Goal: Navigation & Orientation: Find specific page/section

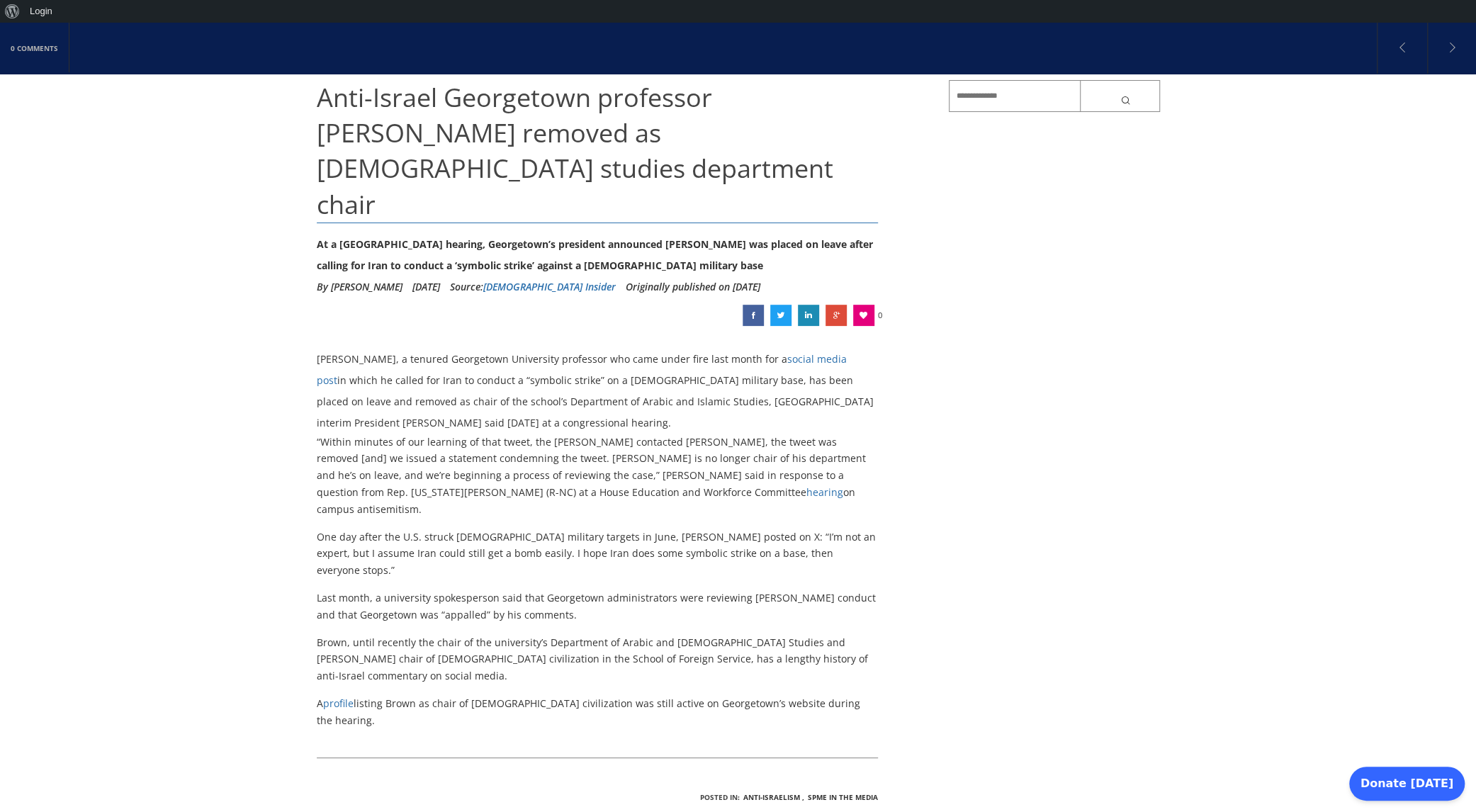
scroll to position [142, 0]
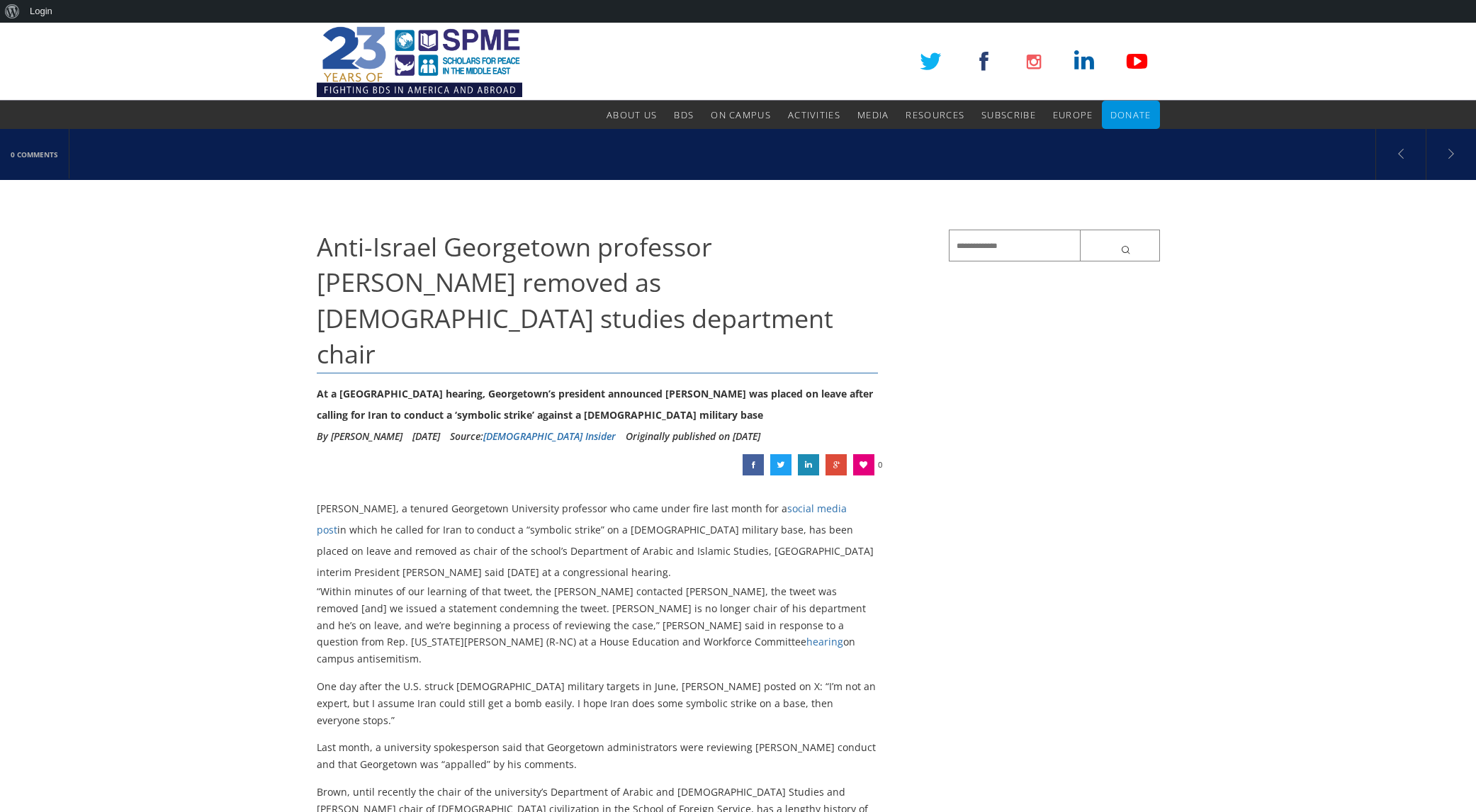
scroll to position [142, 0]
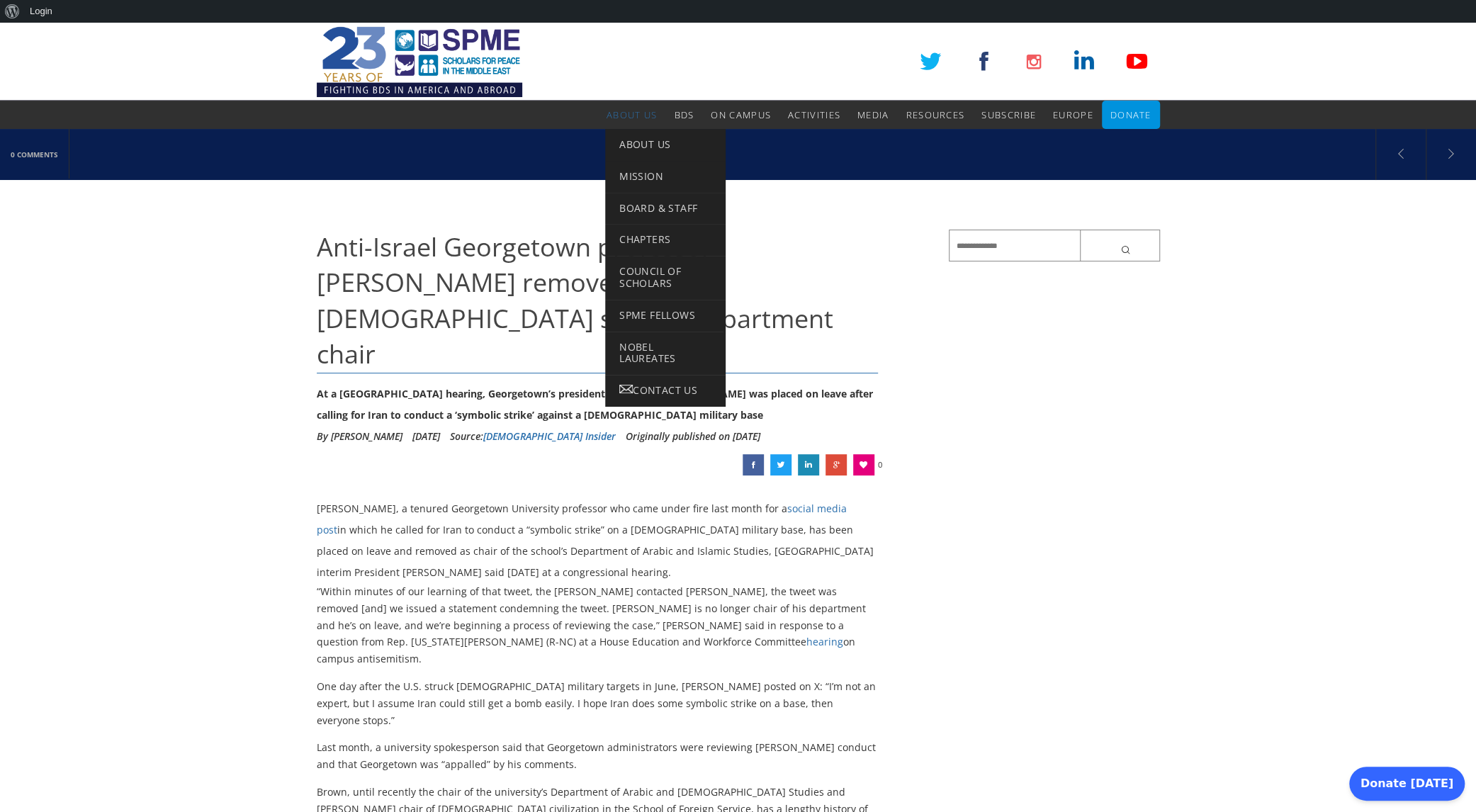
click at [632, 113] on span "About Us" at bounding box center [631, 115] width 50 height 13
